Goal: Find contact information: Find contact information

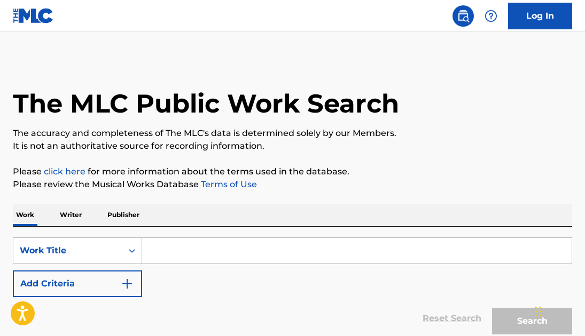
click at [173, 253] on input "Search Form" at bounding box center [356, 251] width 429 height 26
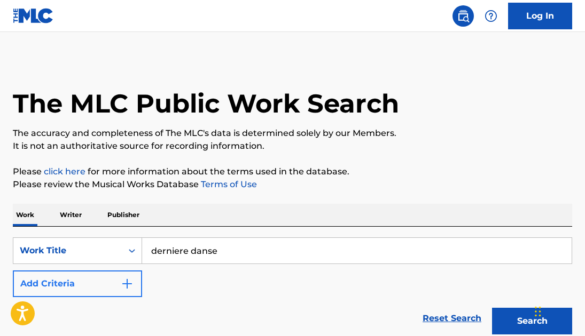
type input "derniere danse"
click at [129, 284] on img "Search Form" at bounding box center [127, 284] width 13 height 13
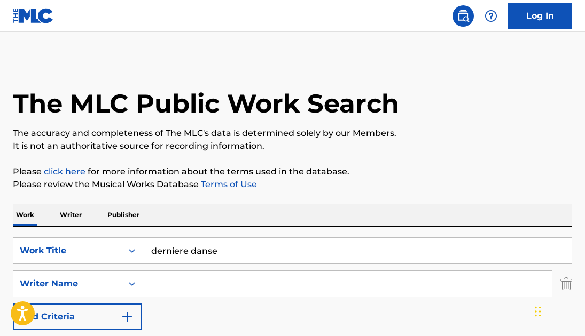
click at [172, 285] on input "Search Form" at bounding box center [347, 284] width 410 height 26
type input "deneyer"
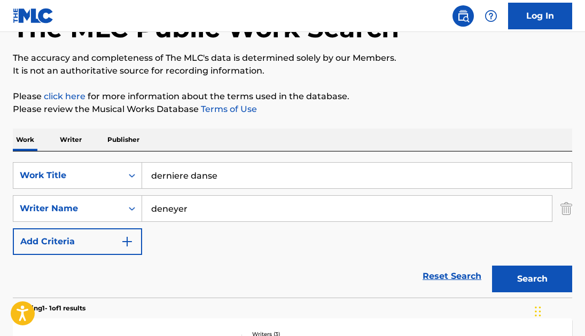
scroll to position [99, 0]
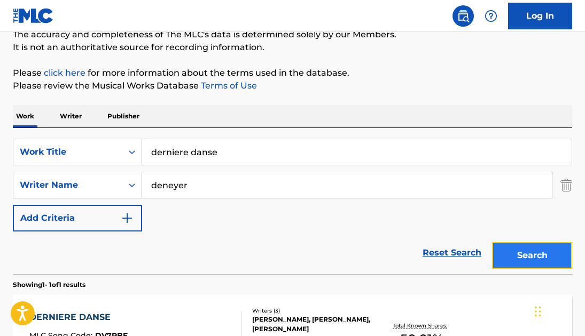
click at [531, 259] on button "Search" at bounding box center [532, 255] width 80 height 27
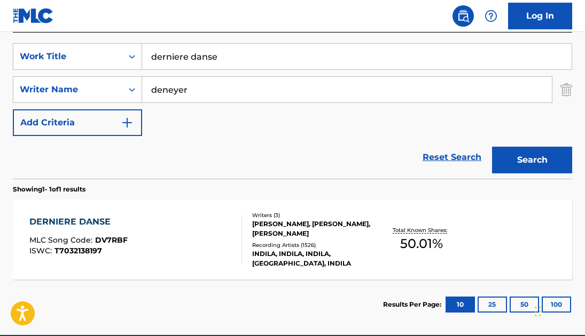
scroll to position [237, 0]
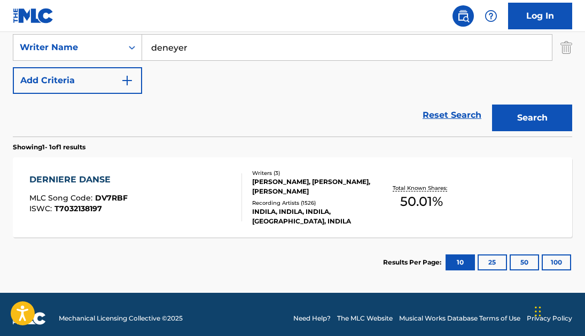
click at [67, 177] on div "DERNIERE DANSE" at bounding box center [78, 180] width 98 height 13
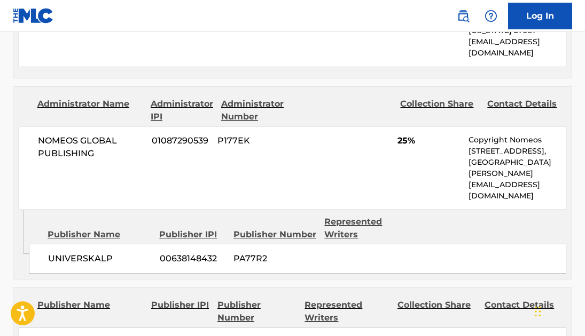
scroll to position [639, 0]
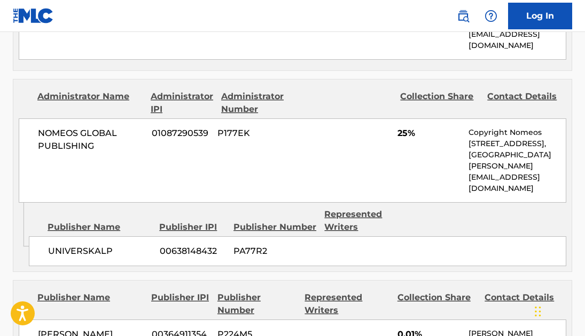
click at [508, 167] on p "alexandre@nomeos.com" at bounding box center [516, 178] width 97 height 34
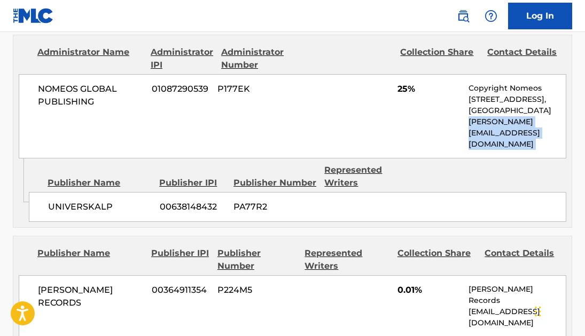
scroll to position [681, 0]
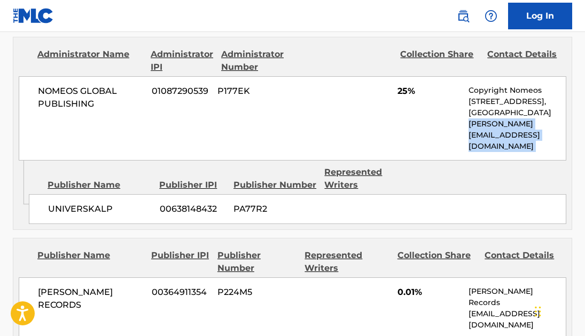
copy div "alexandre@nomeos.com Admin Original Publisher Connecting Line"
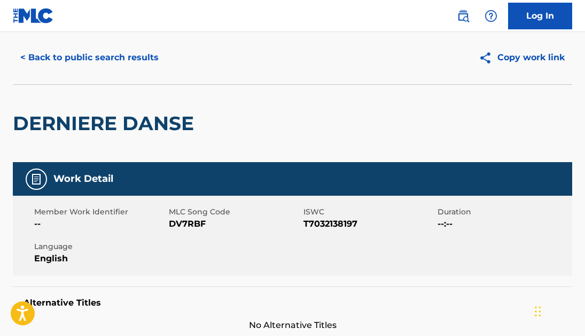
scroll to position [0, 0]
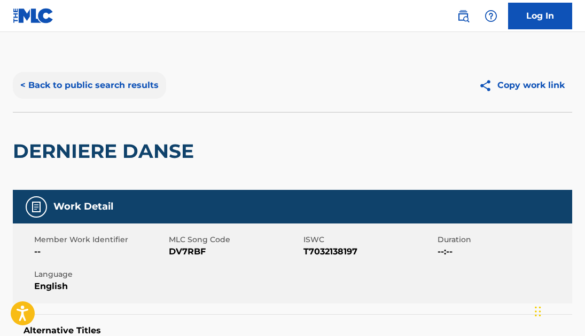
click at [129, 79] on button "< Back to public search results" at bounding box center [89, 85] width 153 height 27
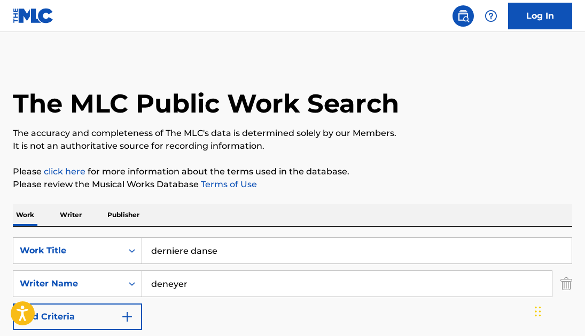
scroll to position [184, 0]
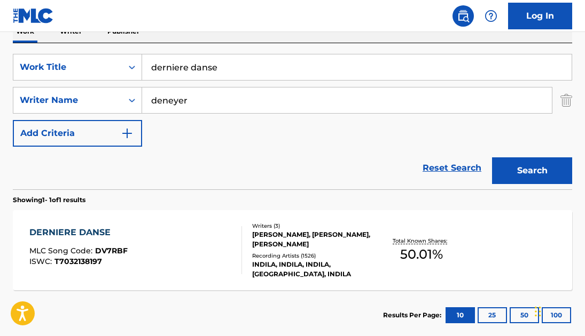
click at [277, 62] on input "derniere danse" at bounding box center [356, 67] width 429 height 26
type input "simple ami"
click at [238, 60] on input "simple ami" at bounding box center [356, 67] width 429 height 26
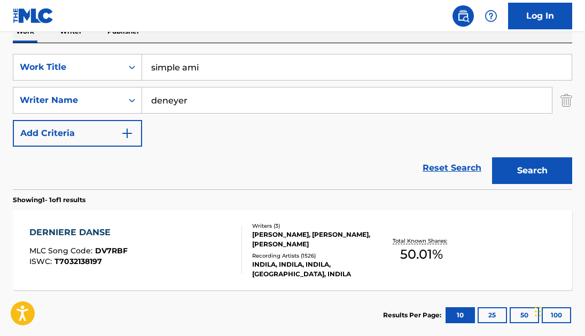
click at [238, 60] on input "simple ami" at bounding box center [356, 67] width 429 height 26
click at [179, 103] on input "deneyer" at bounding box center [347, 101] width 410 height 26
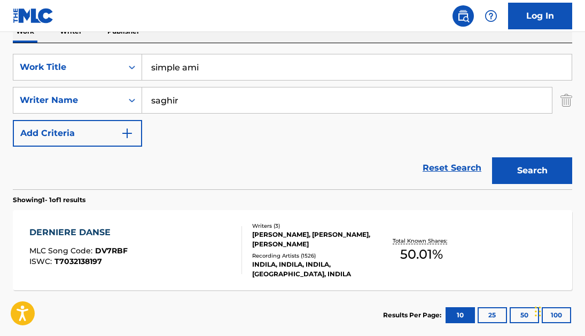
type input "saghir"
click at [492, 158] on button "Search" at bounding box center [532, 171] width 80 height 27
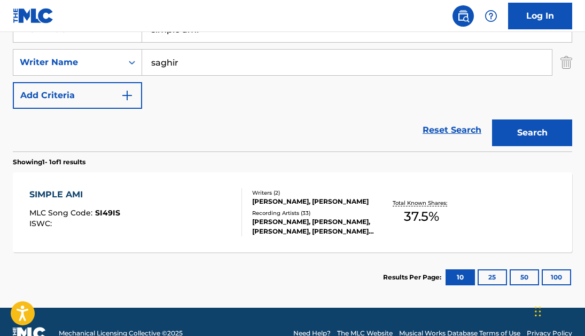
scroll to position [229, 0]
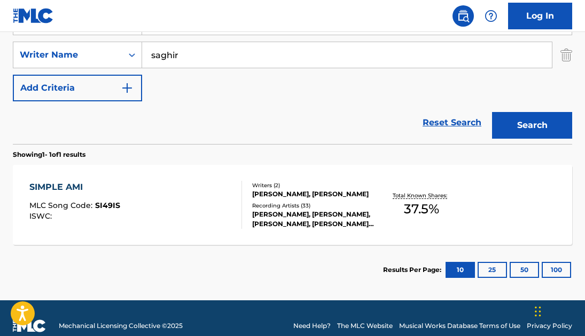
click at [64, 177] on div "SIMPLE AMI MLC Song Code : SI49IS ISWC : Writers ( 2 ) [PERSON_NAME], [PERSON_N…" at bounding box center [292, 205] width 559 height 80
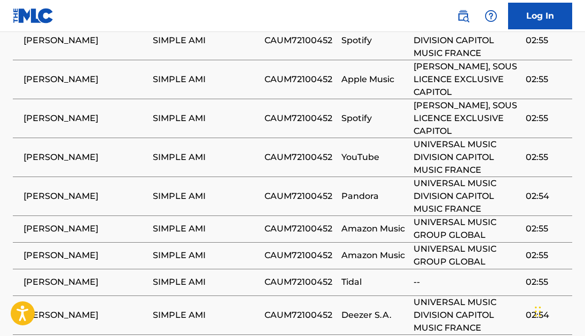
scroll to position [1119, 0]
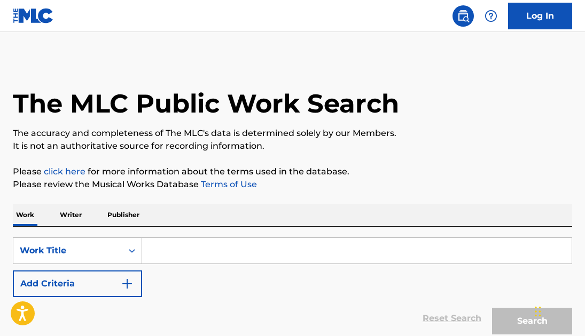
click at [201, 249] on input "Search Form" at bounding box center [356, 251] width 429 height 26
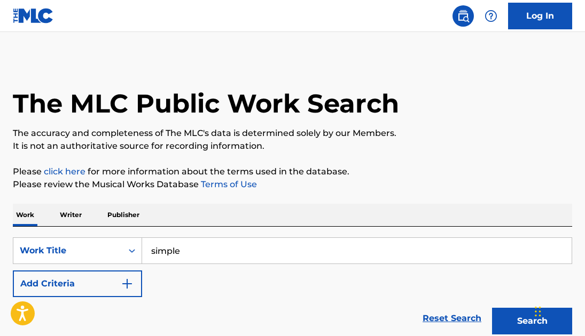
type input "simple ami"
click at [119, 277] on button "Add Criteria" at bounding box center [77, 284] width 129 height 27
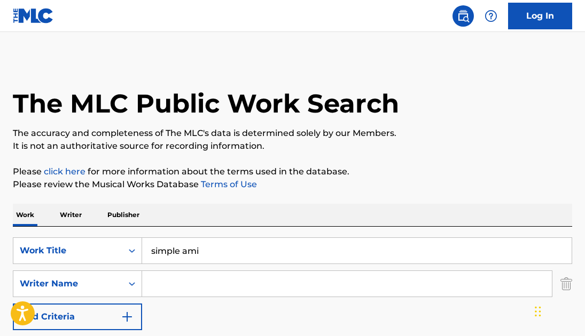
click at [185, 285] on input "Search Form" at bounding box center [347, 284] width 410 height 26
type input "saghir"
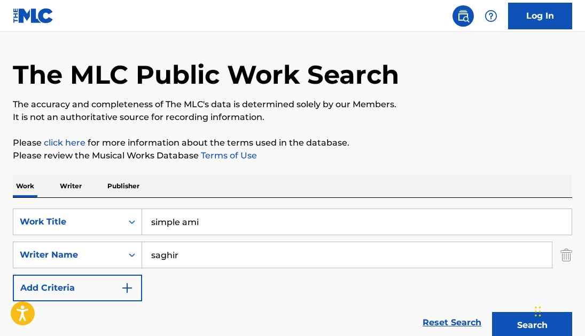
scroll to position [50, 0]
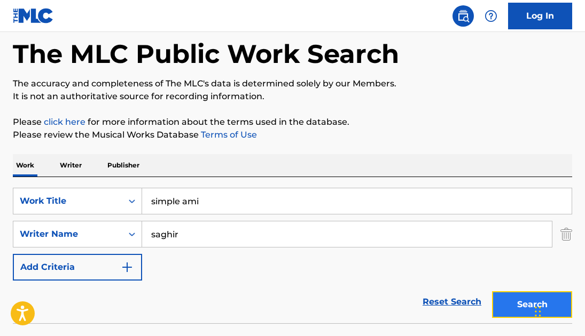
click at [525, 310] on button "Search" at bounding box center [532, 305] width 80 height 27
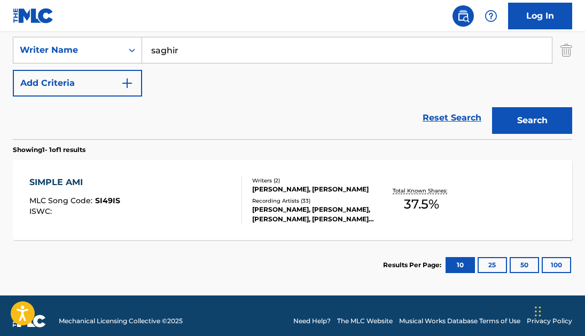
scroll to position [245, 0]
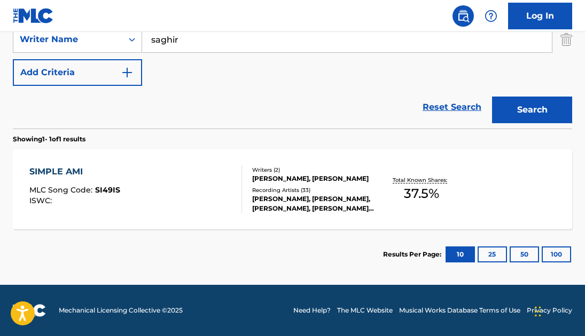
click at [78, 169] on div "SIMPLE AMI" at bounding box center [74, 172] width 91 height 13
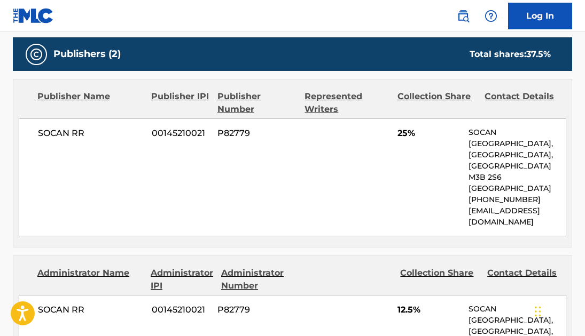
scroll to position [496, 0]
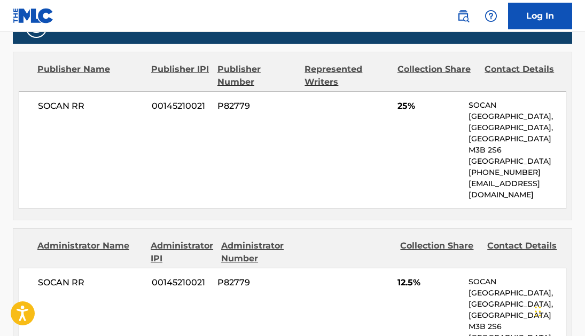
click at [515, 178] on p "[EMAIL_ADDRESS][DOMAIN_NAME]" at bounding box center [516, 189] width 97 height 22
copy p "[EMAIL_ADDRESS][DOMAIN_NAME]"
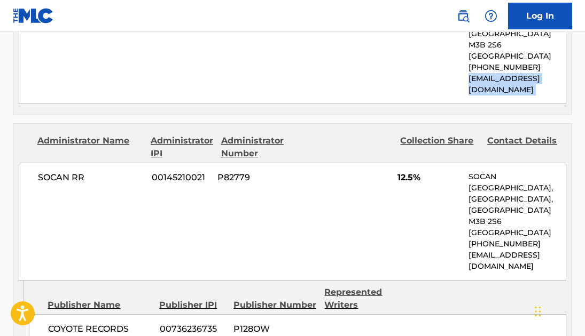
scroll to position [602, 0]
